Goal: Task Accomplishment & Management: Manage account settings

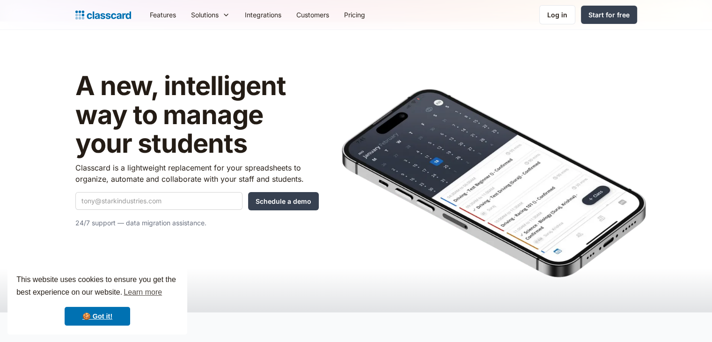
scroll to position [7, 0]
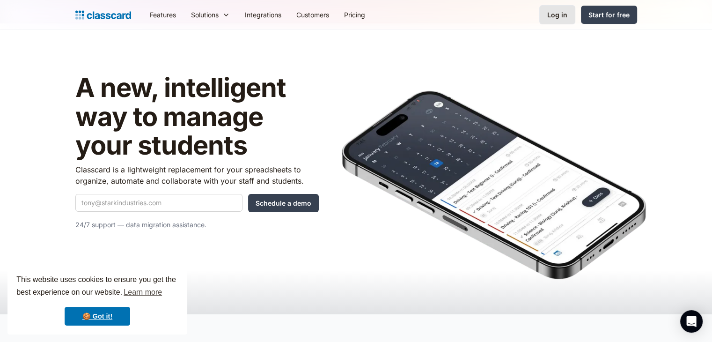
click at [559, 13] on div "Log in" at bounding box center [557, 15] width 20 height 10
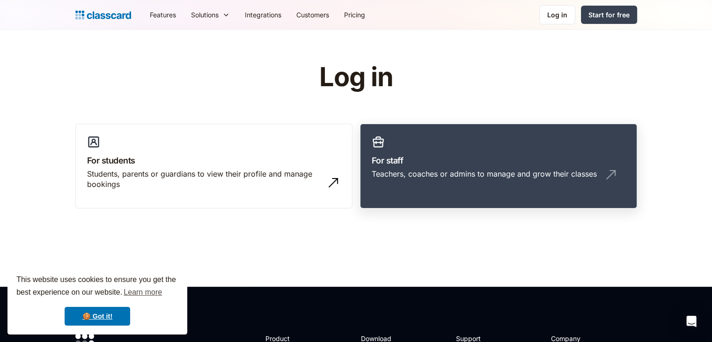
click at [392, 159] on h3 "For staff" at bounding box center [499, 160] width 254 height 13
